Goal: Transaction & Acquisition: Purchase product/service

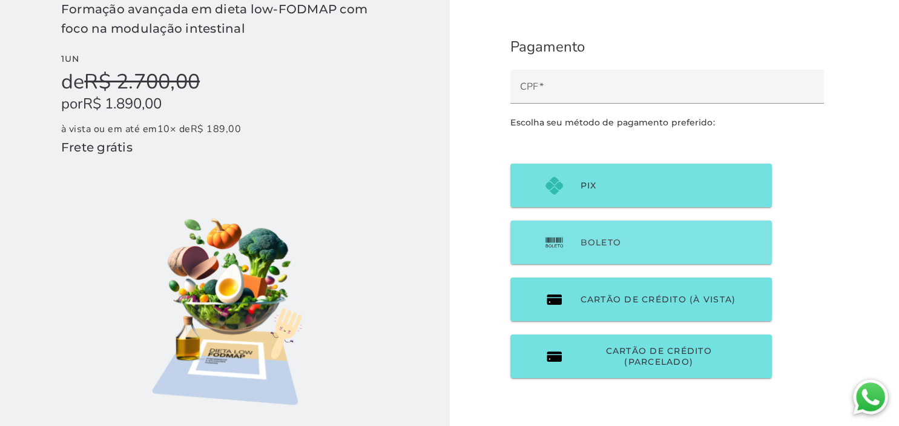
scroll to position [30, 0]
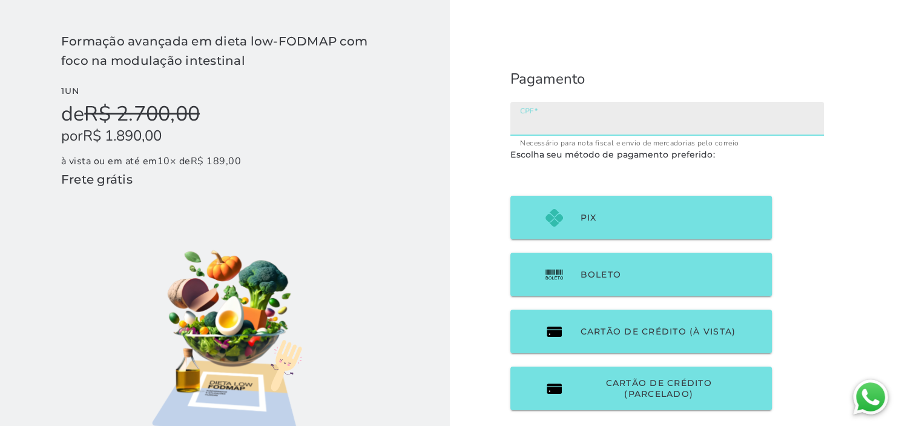
click at [655, 131] on input "CPF" at bounding box center [667, 122] width 294 height 17
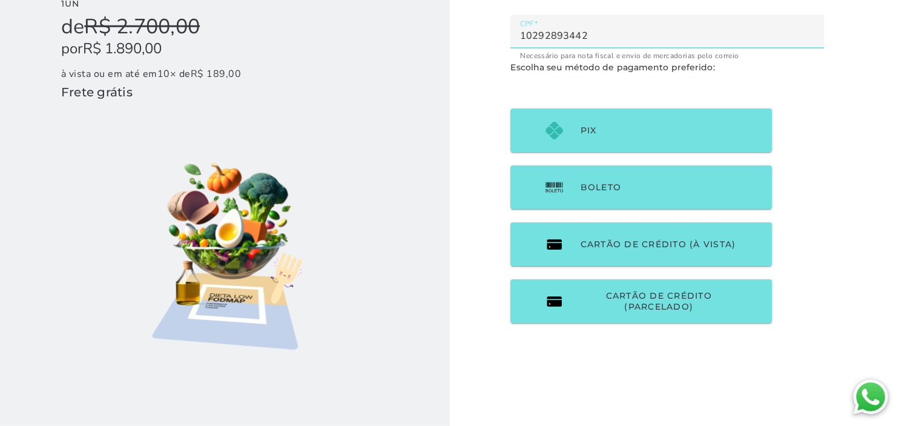
scroll to position [119, 0]
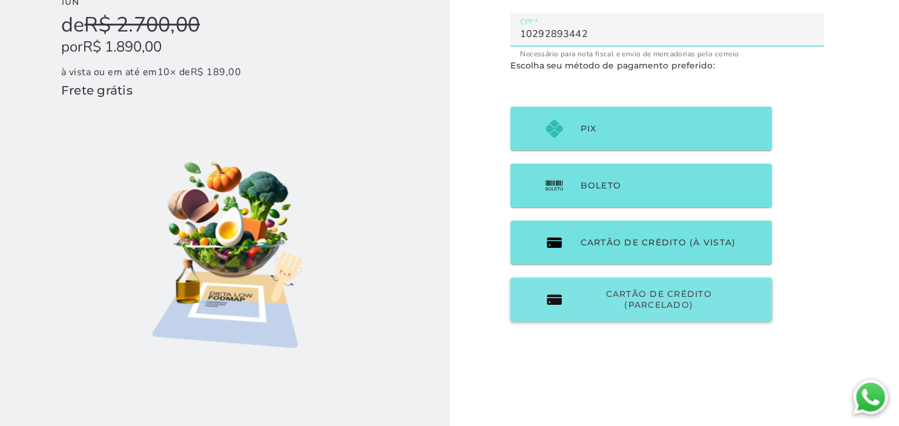
type input "10292893442"
type mwc-textfield "10292893442"
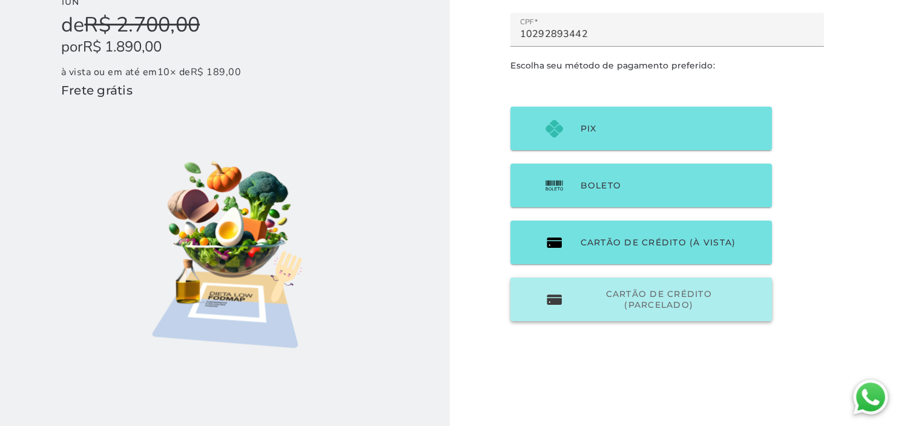
click at [609, 288] on span "Cartão de Crédito (parcelado)" at bounding box center [658, 299] width 157 height 22
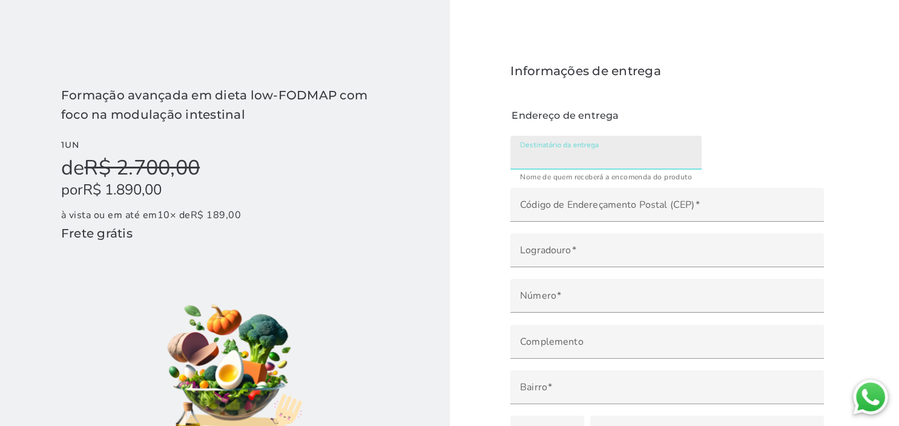
click at [546, 148] on input "Destinatário da entrega" at bounding box center [606, 156] width 172 height 17
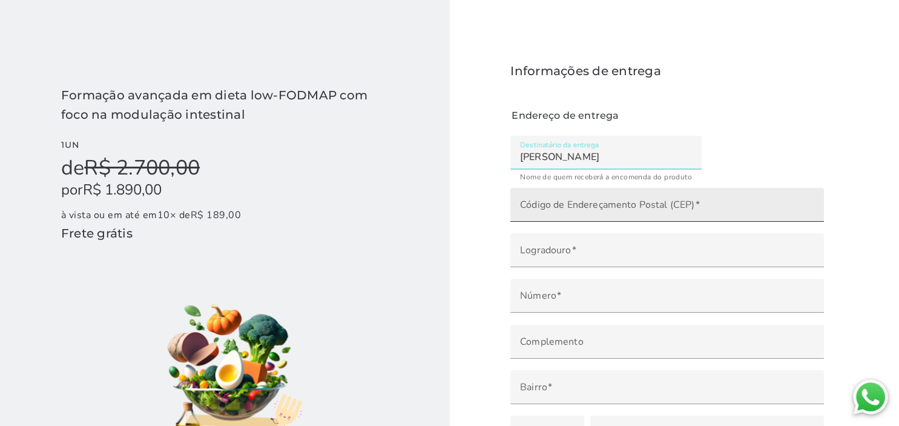
type input "[PERSON_NAME]"
type mwc-textfield "[PERSON_NAME]"
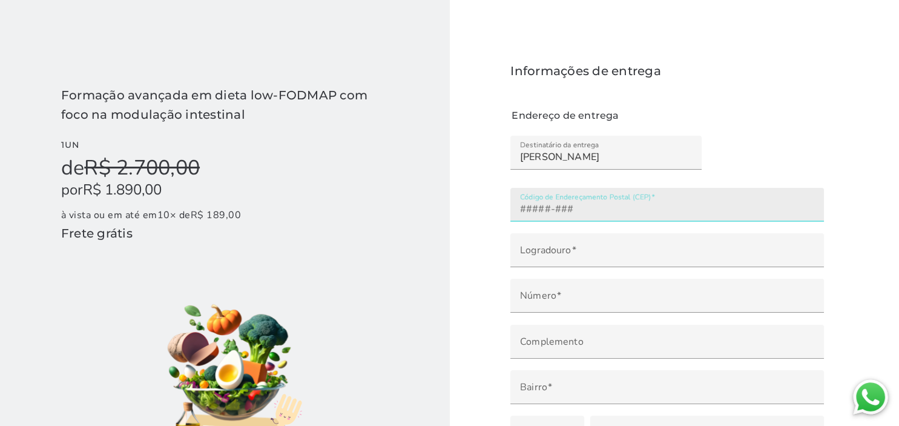
click at [551, 200] on input "Código de Endereçamento Postal (CEP)" at bounding box center [667, 208] width 294 height 17
type input "55680-000"
type input "Bonito"
type input "PE"
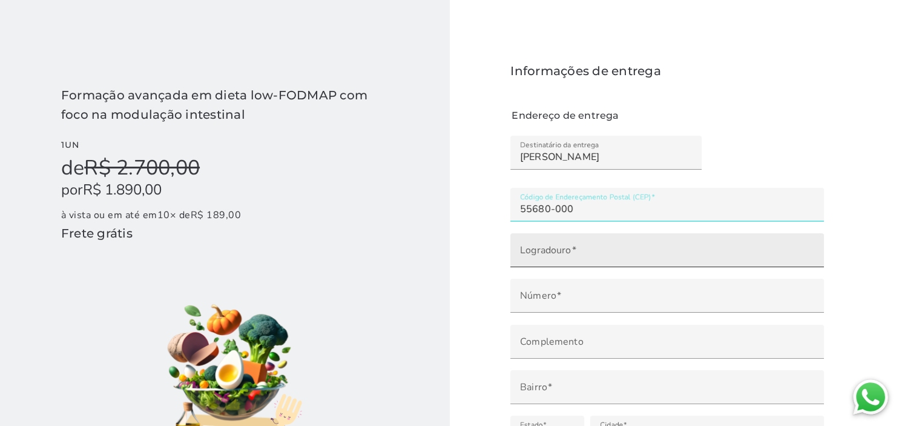
type input "55680-000"
type mwc-textfield "55680-000"
click at [547, 246] on input "Logradouro" at bounding box center [667, 254] width 294 height 17
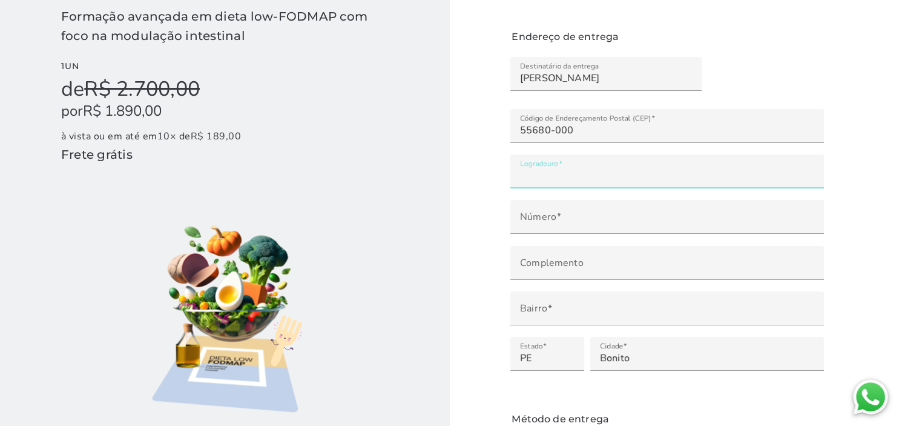
scroll to position [78, 0]
type input "r"
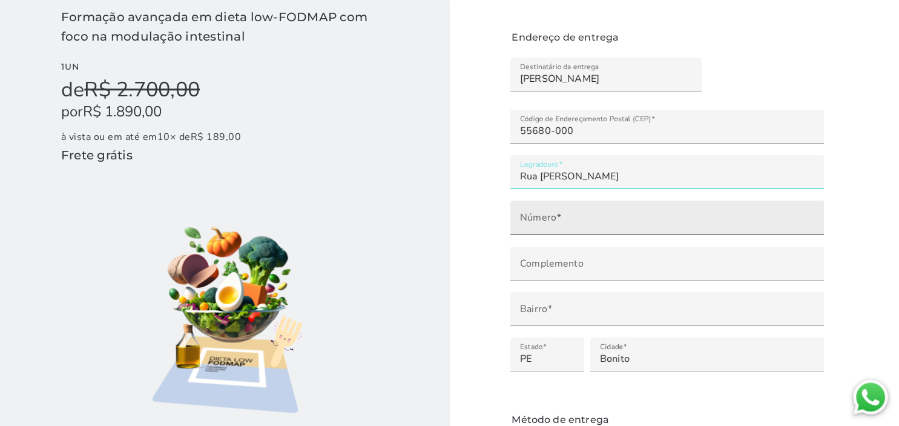
type input "Rua [PERSON_NAME]"
type mwc-textfield "Rua [PERSON_NAME]"
click at [710, 213] on input "Número" at bounding box center [667, 221] width 294 height 17
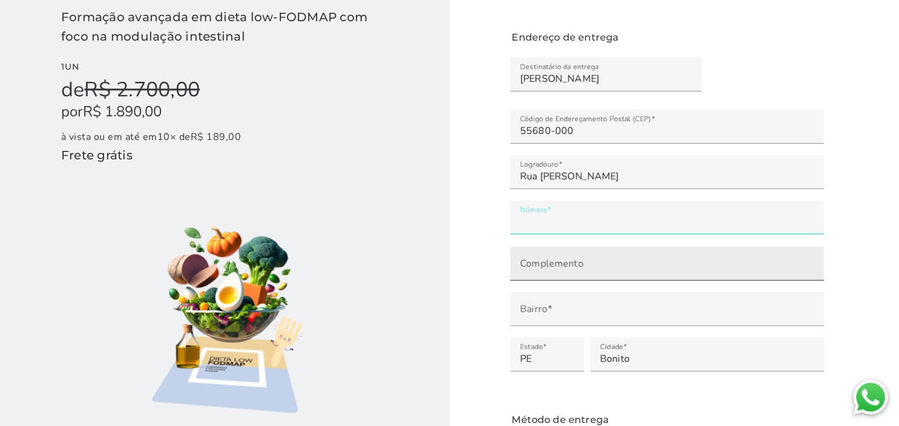
type input "***"
type mwc-textfield "100"
click at [659, 259] on input "Complemento" at bounding box center [667, 267] width 294 height 17
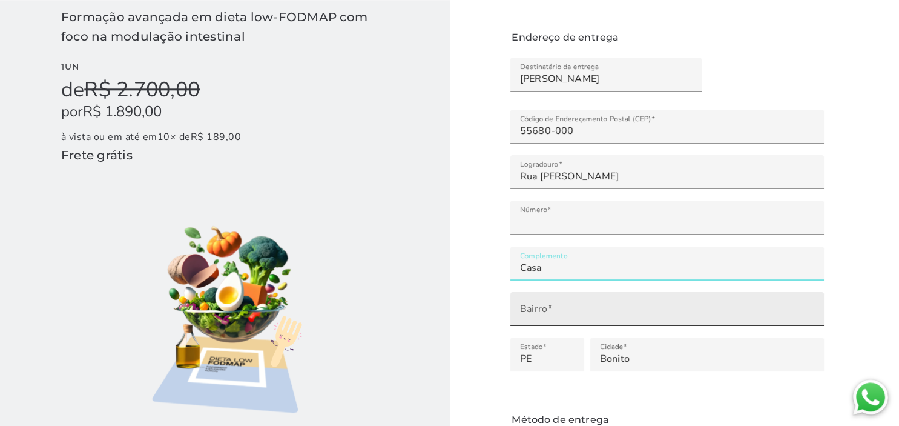
type input "Casa"
type mwc-textfield "Casa"
click at [541, 305] on input "Bairro" at bounding box center [667, 313] width 294 height 17
type input "c"
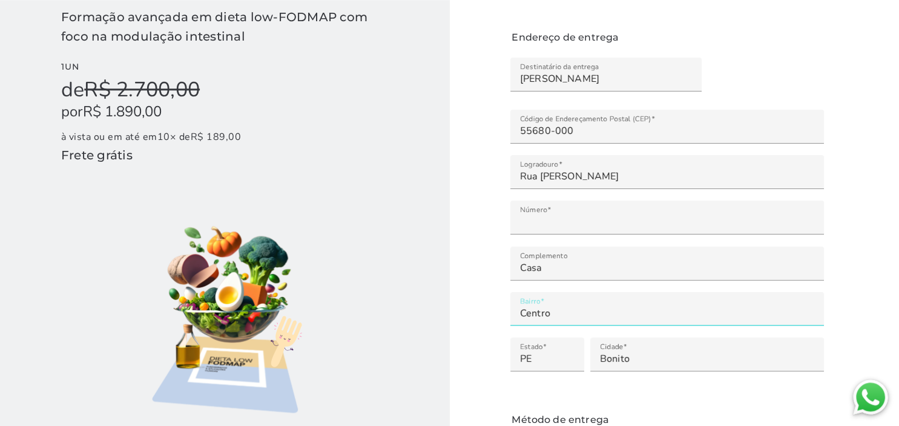
type input "Centro"
type mwc-textfield "Centro"
radio input "****"
type mwc-radio "on"
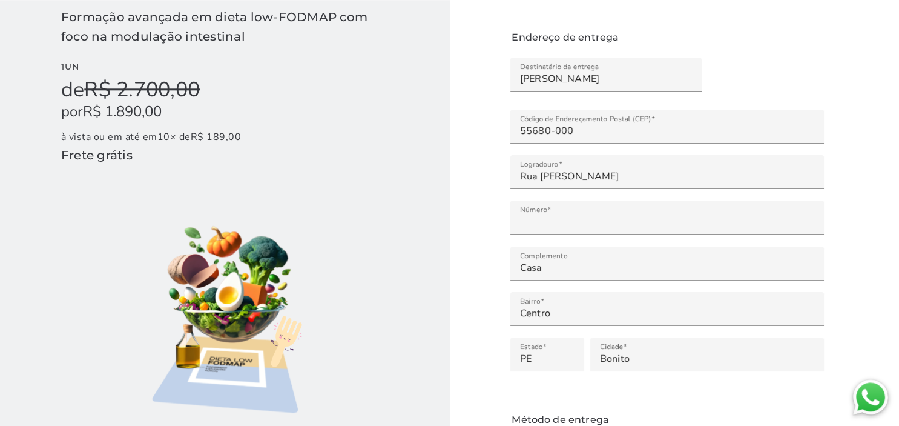
scroll to position [152, 0]
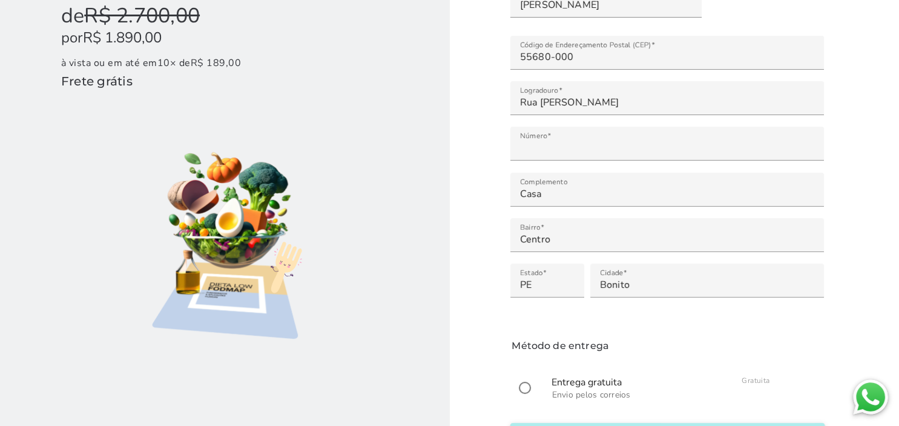
click at [0, 0] on slot "Iniciar pagamento" at bounding box center [0, 0] width 0 height 0
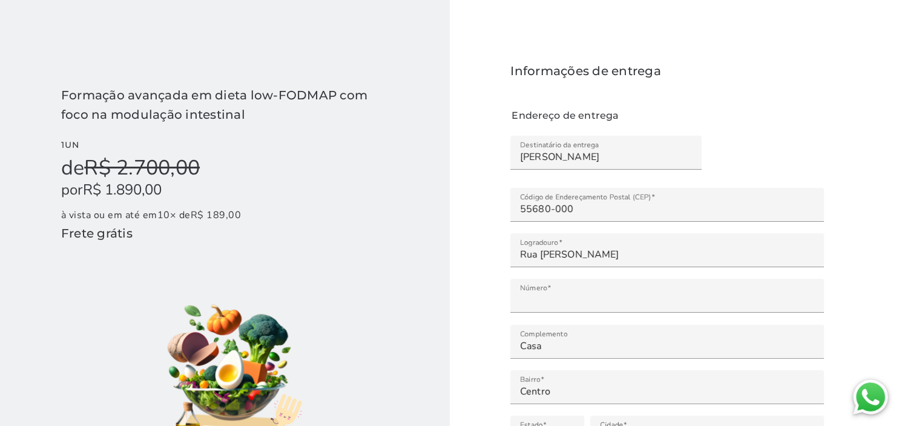
scroll to position [97, 0]
